Goal: Find contact information: Find contact information

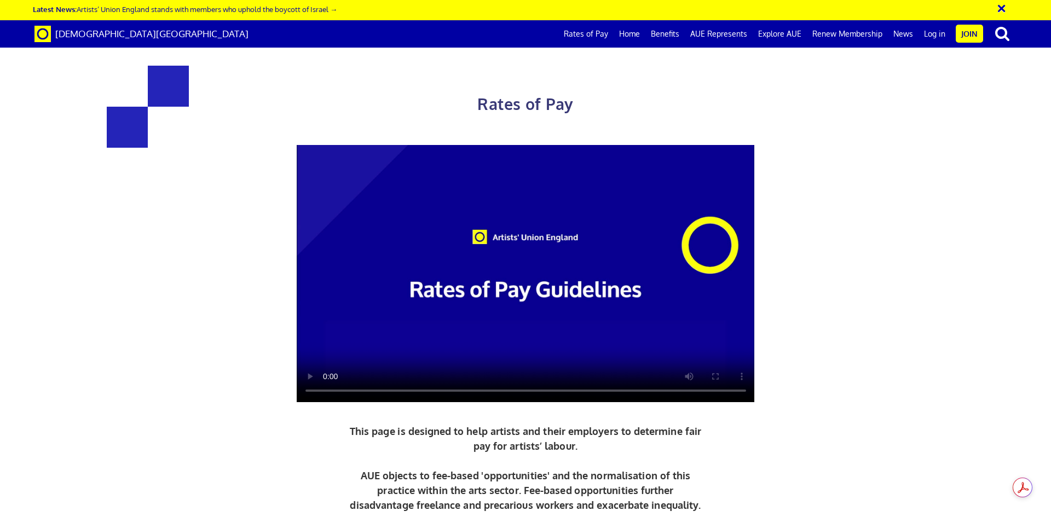
scroll to position [0, 17]
click at [631, 33] on link "Home" at bounding box center [629, 33] width 32 height 27
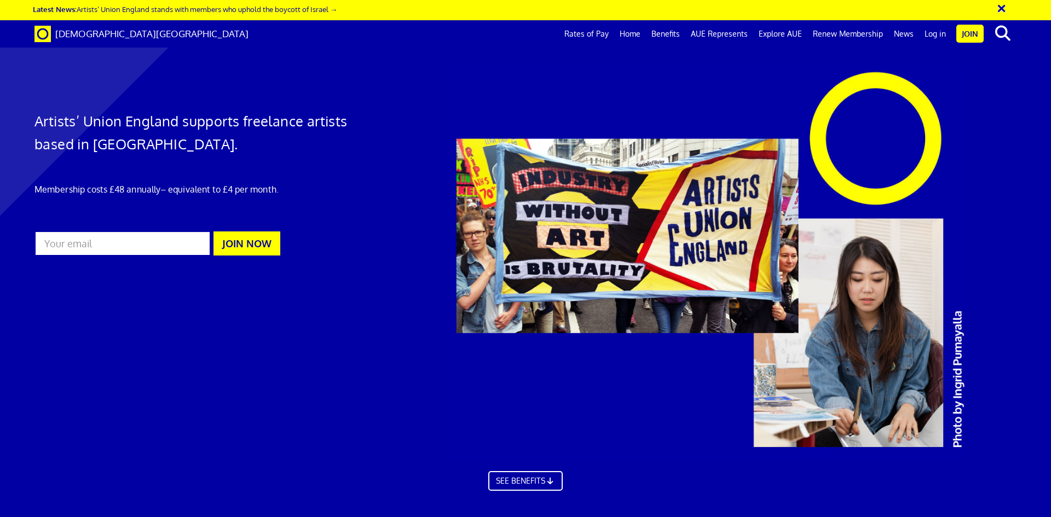
scroll to position [1587, 0]
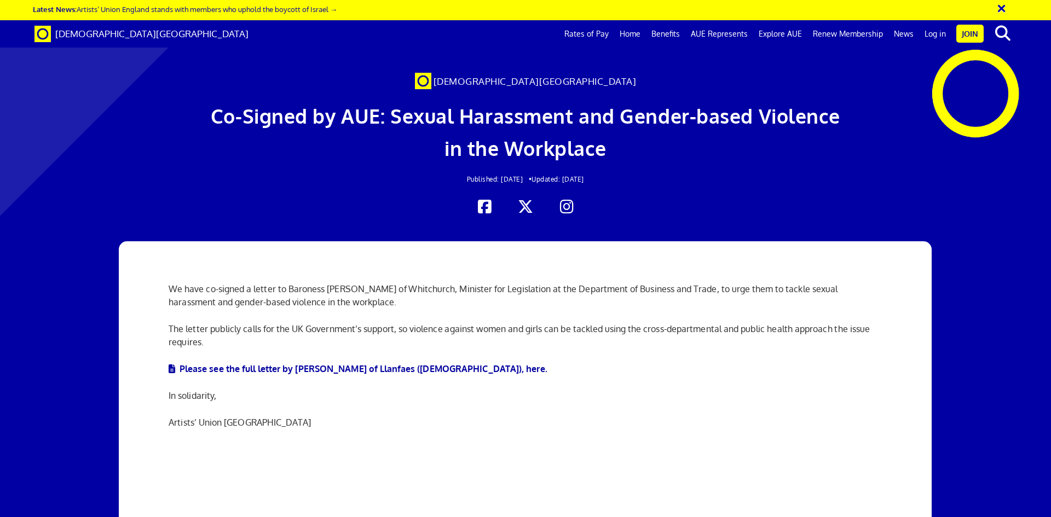
scroll to position [109, 0]
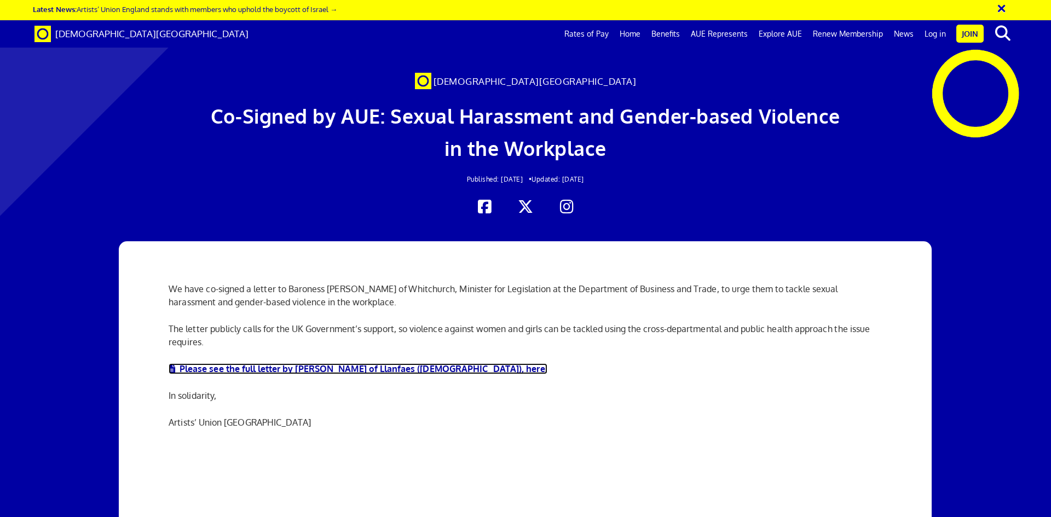
click at [292, 363] on link "Please see the full letter by Baroness Smith of Llanfaes (Plaid Cymru), here." at bounding box center [358, 368] width 379 height 11
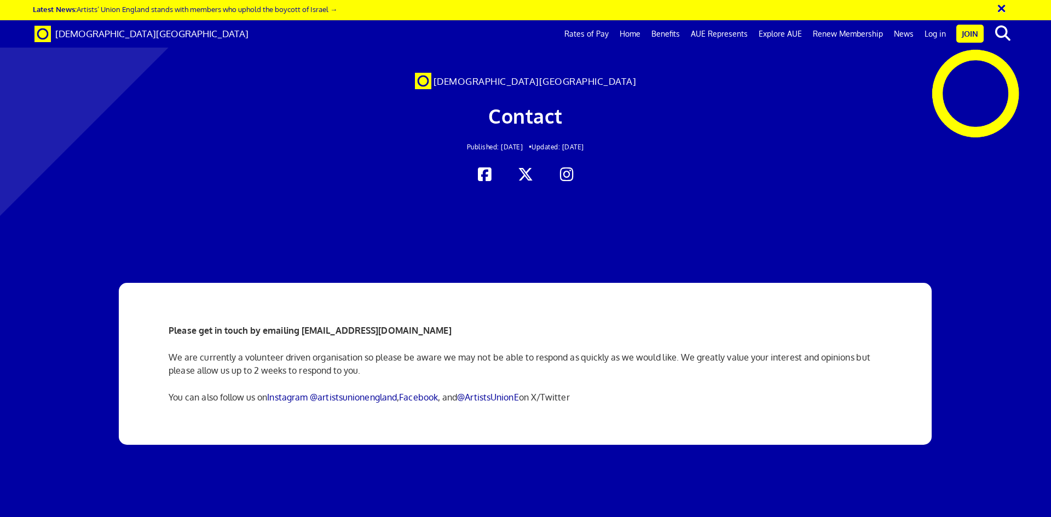
scroll to position [2214, 0]
